Goal: Task Accomplishment & Management: Complete application form

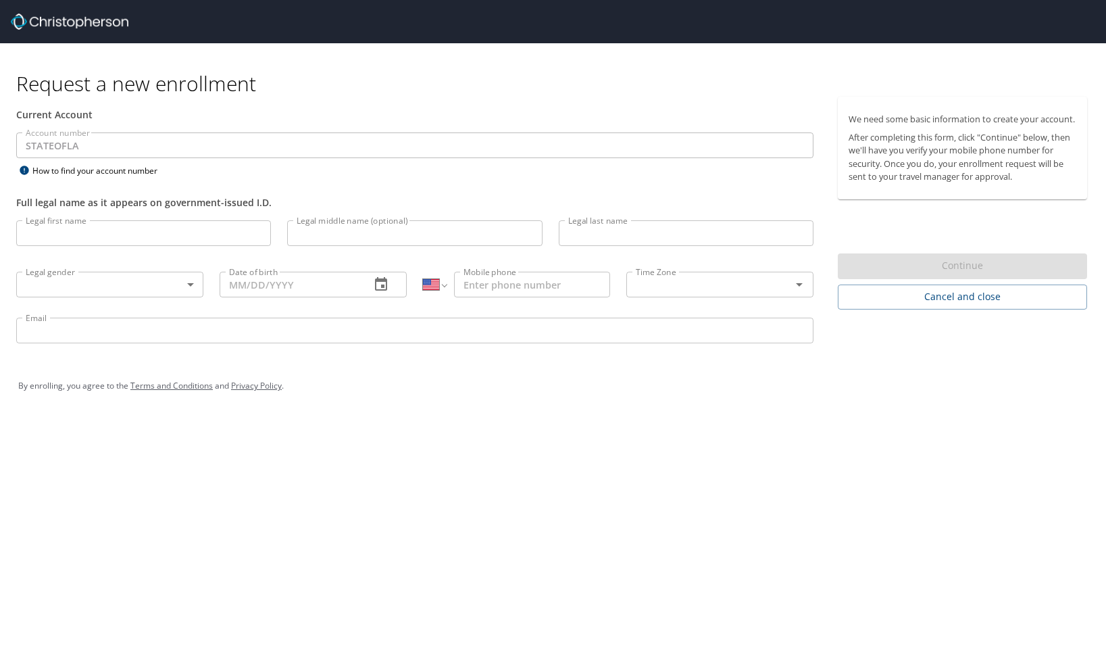
select select "US"
type input "[PERSON_NAME]"
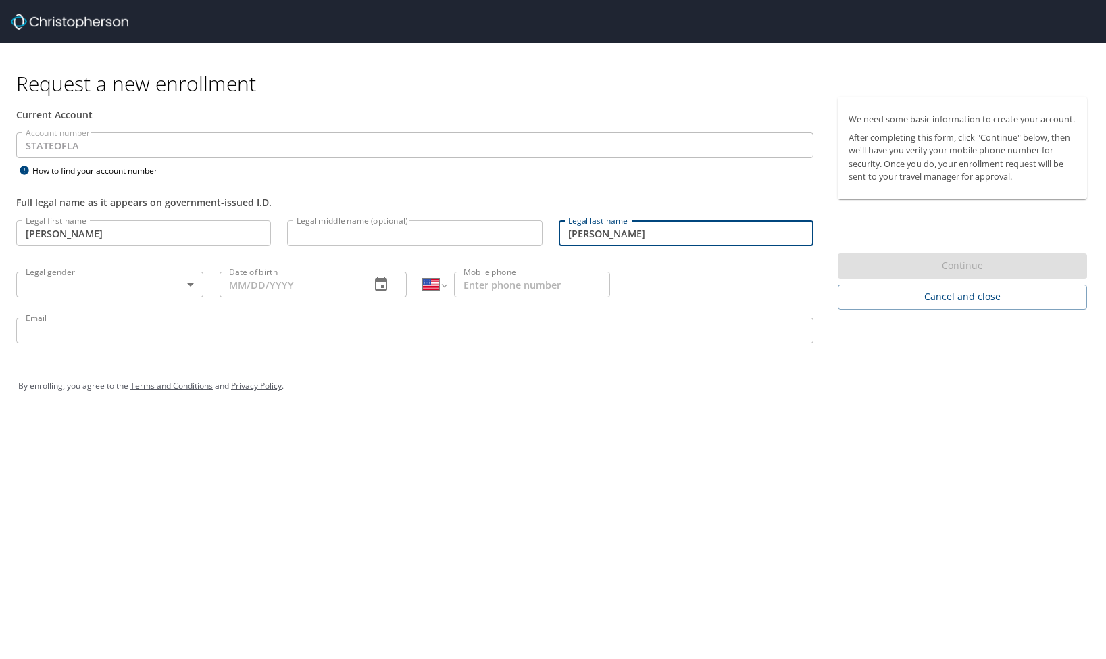
type input "[PERSON_NAME]"
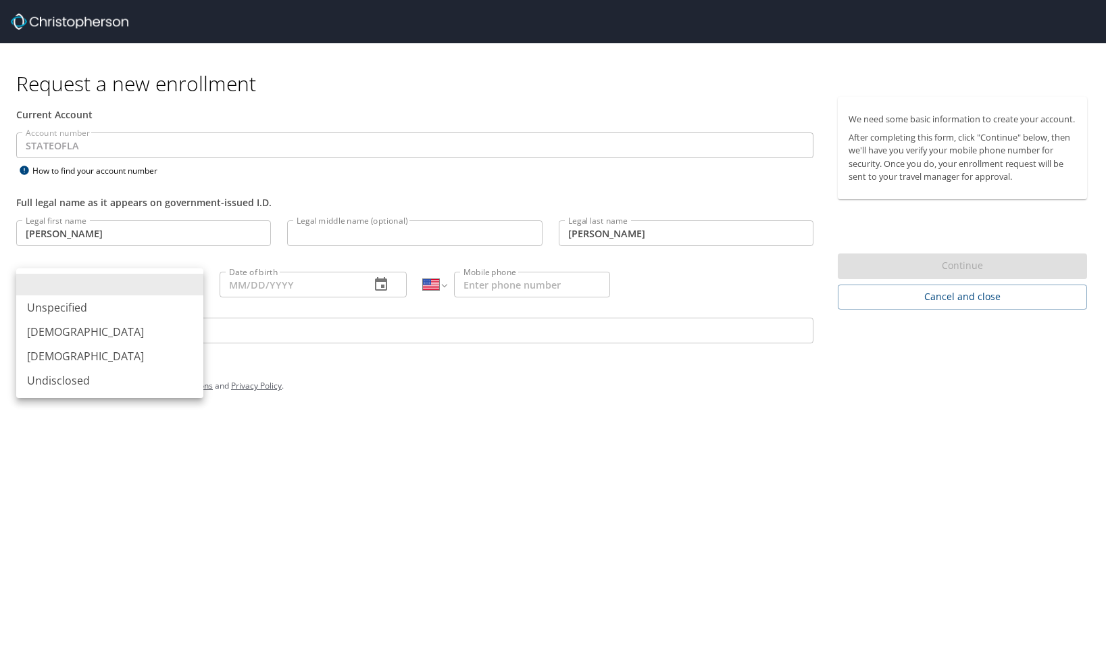
click at [32, 283] on body "Request a new enrollment Current Account Account number STATEOFLA Account numbe…" at bounding box center [553, 329] width 1106 height 659
click at [64, 360] on li "[DEMOGRAPHIC_DATA]" at bounding box center [109, 356] width 187 height 24
type input "[DEMOGRAPHIC_DATA]"
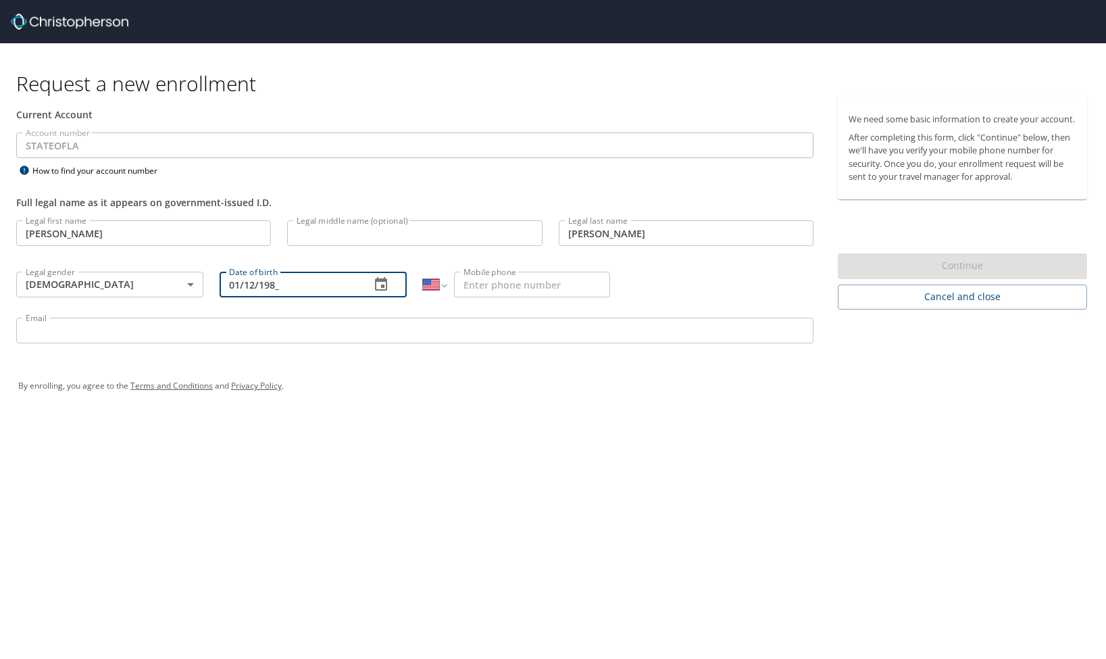
type input "[DATE]"
type input "[PHONE_NUMBER]"
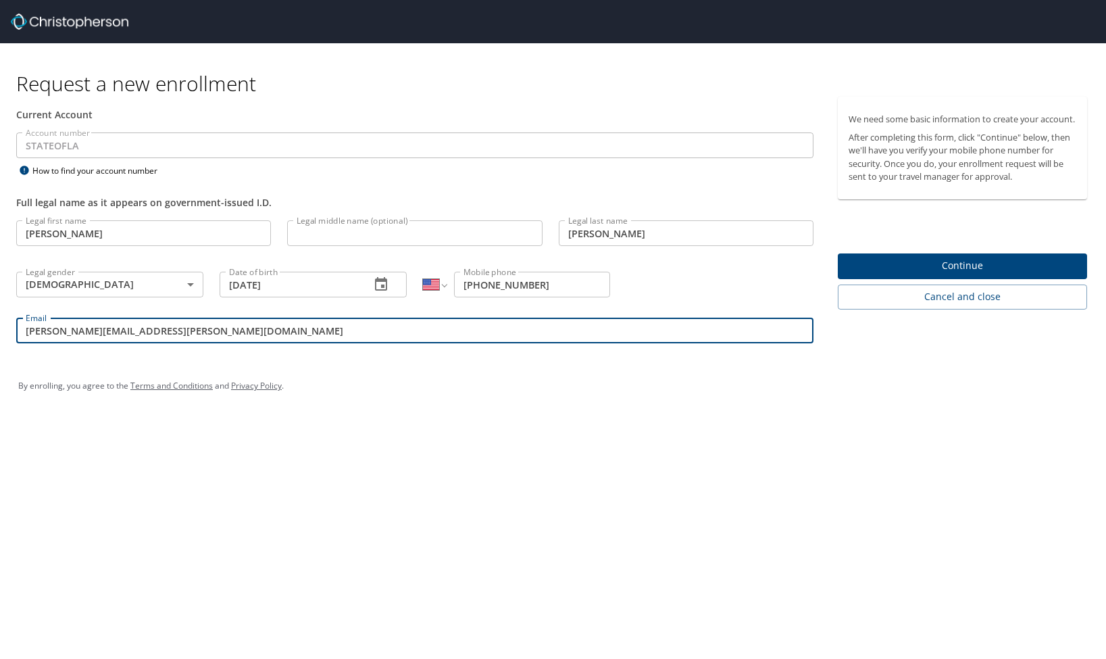
type input "[PERSON_NAME][EMAIL_ADDRESS][PERSON_NAME][DOMAIN_NAME]"
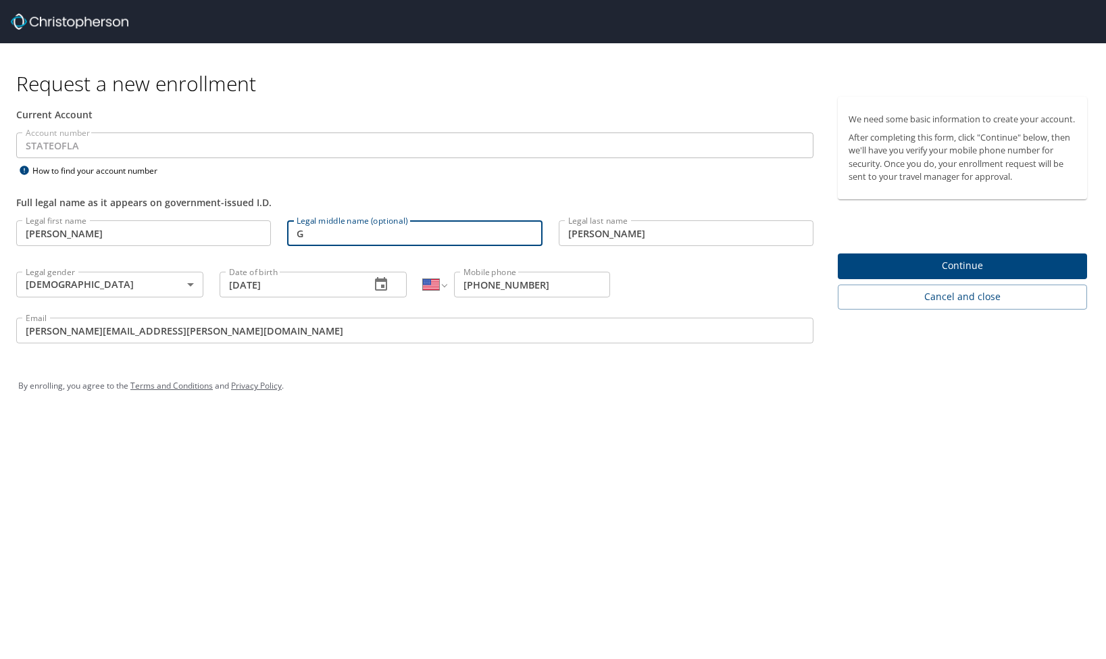
type input "G"
click at [950, 278] on button "Continue" at bounding box center [962, 266] width 249 height 26
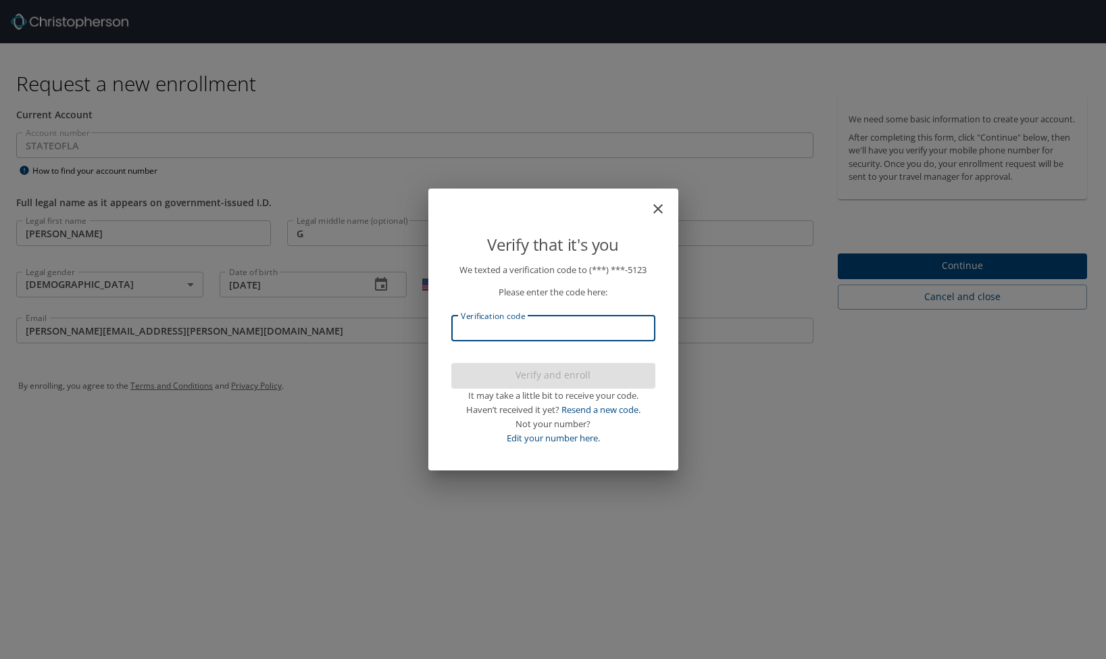
click at [514, 336] on input "Verification code" at bounding box center [553, 329] width 204 height 26
type input "158710"
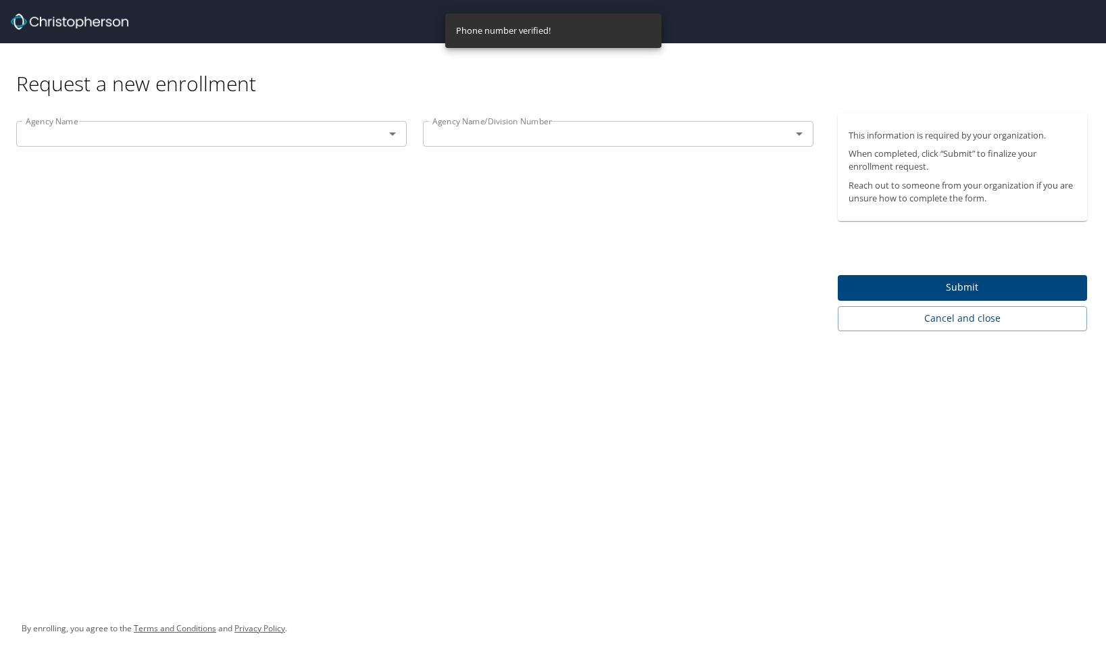
click at [881, 270] on div "This information is required by your organization. When completed, click “Submi…" at bounding box center [968, 222] width 260 height 218
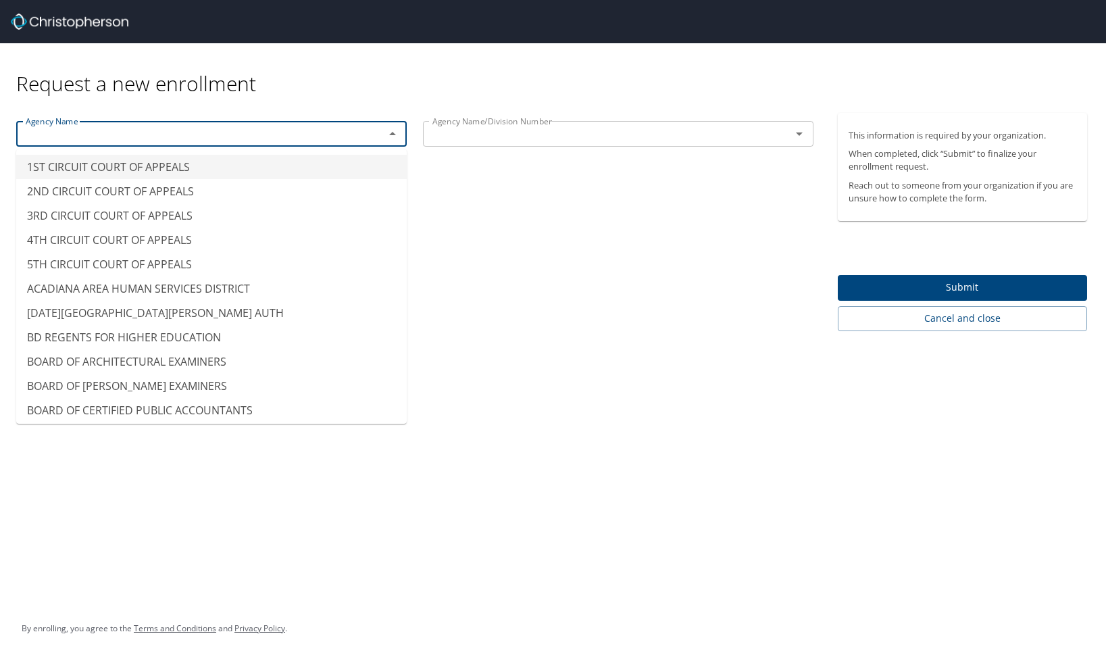
click at [351, 138] on input "text" at bounding box center [191, 134] width 343 height 18
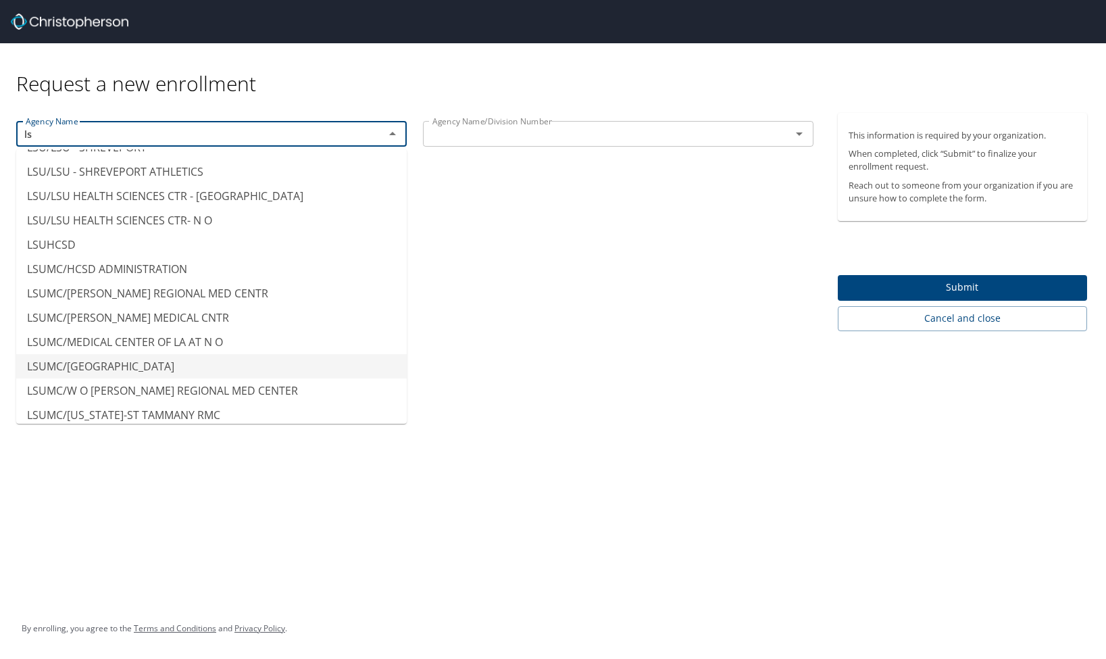
scroll to position [355, 0]
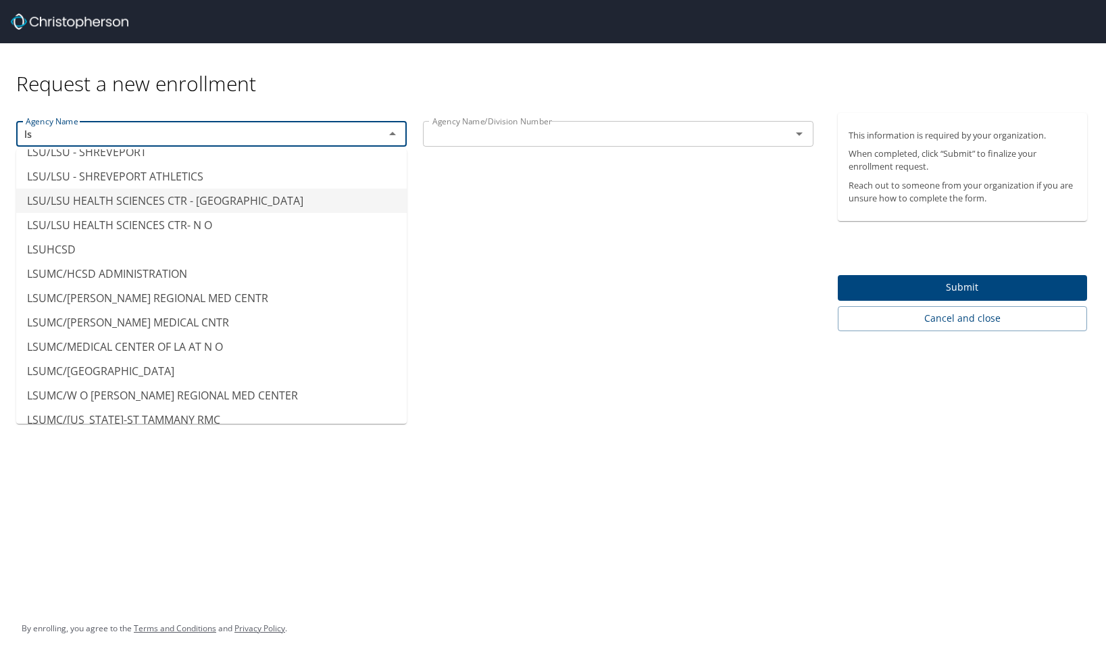
click at [264, 205] on li "LSU/LSU HEALTH SCIENCES CTR - [GEOGRAPHIC_DATA]" at bounding box center [211, 201] width 391 height 24
type input "LSU/LSU HEALTH SCIENCES CTR - [GEOGRAPHIC_DATA]"
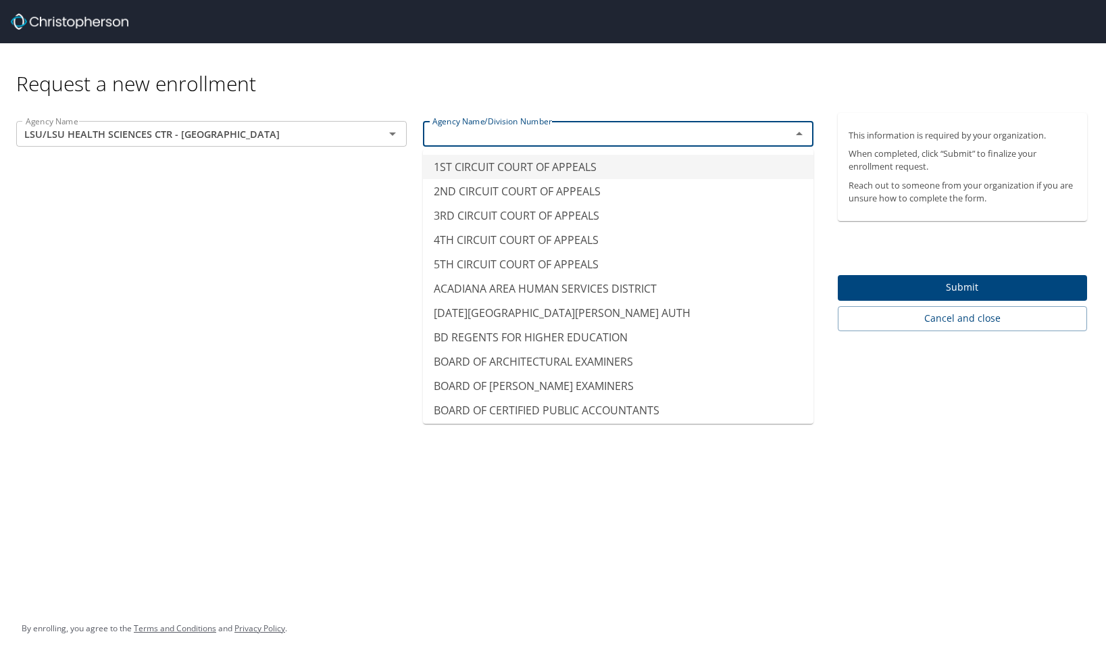
click at [634, 135] on input "text" at bounding box center [598, 134] width 343 height 18
type input "a"
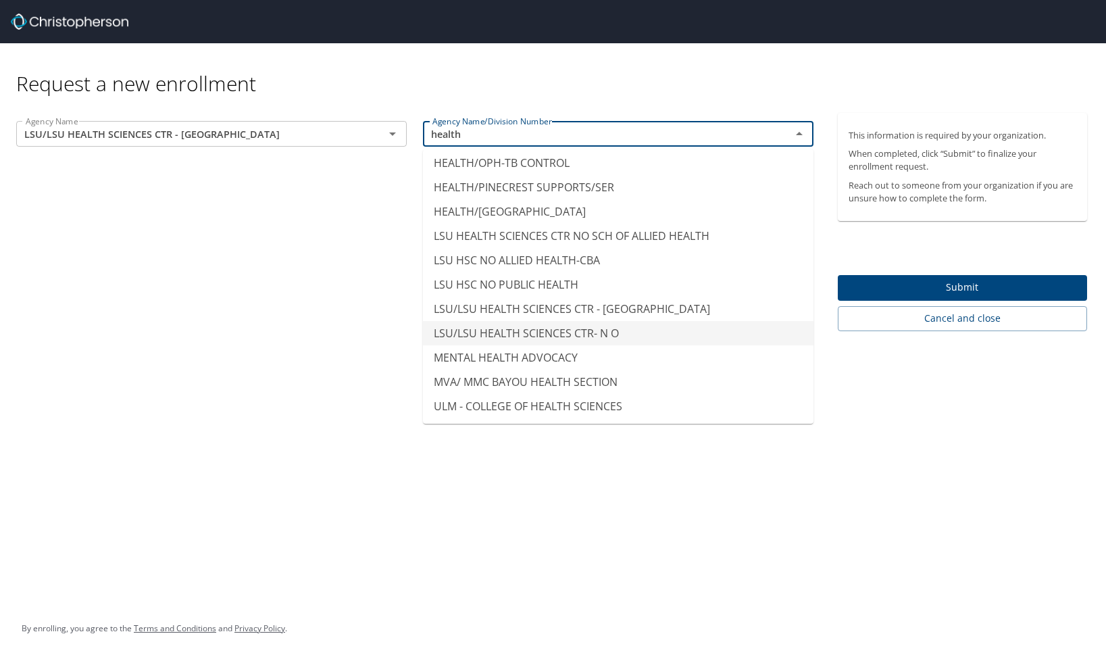
scroll to position [2097, 0]
click at [683, 308] on li "LSU/LSU HEALTH SCIENCES CTR - [GEOGRAPHIC_DATA]" at bounding box center [618, 309] width 391 height 24
type input "LSU/LSU HEALTH SCIENCES CTR - [GEOGRAPHIC_DATA]"
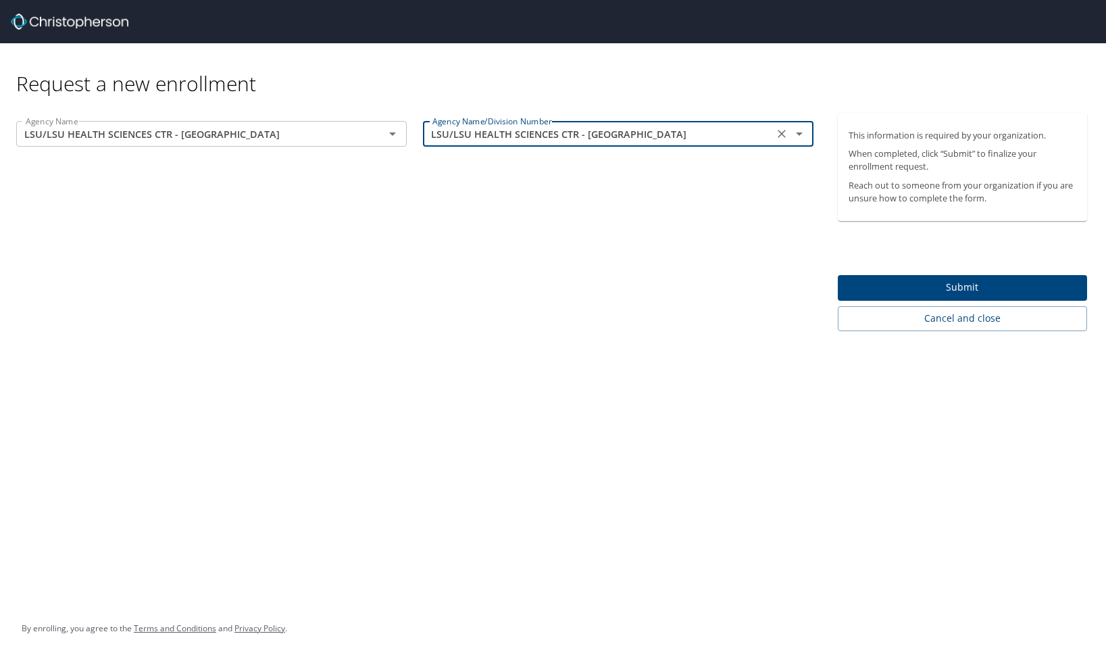
click at [956, 286] on span "Submit" at bounding box center [963, 287] width 228 height 17
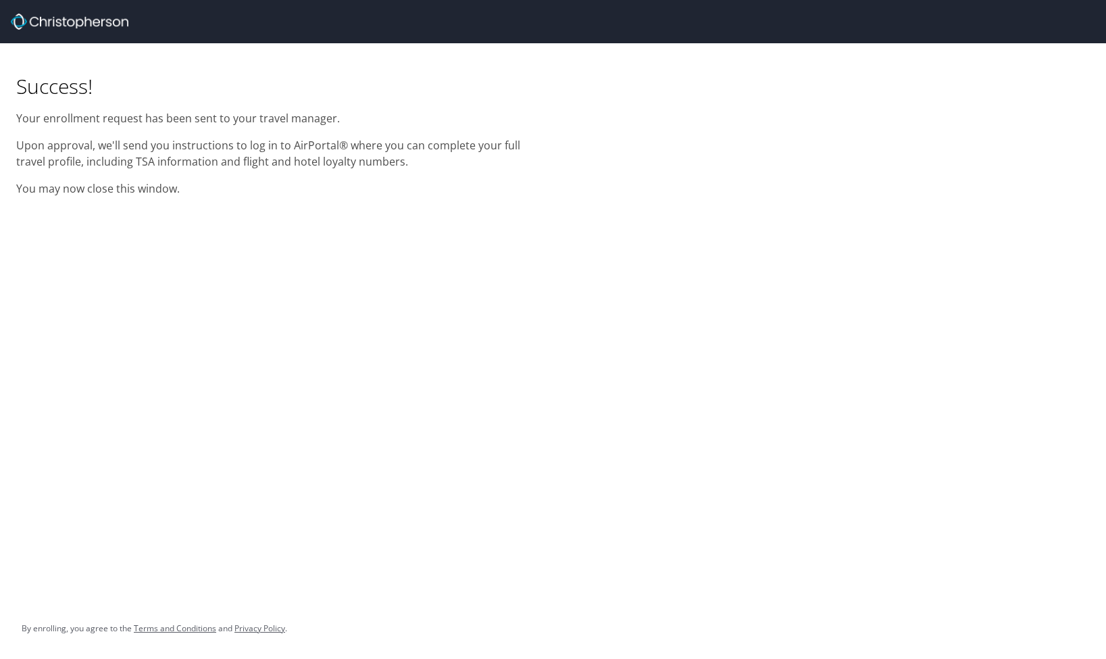
scroll to position [0, 0]
